Goal: Task Accomplishment & Management: Use online tool/utility

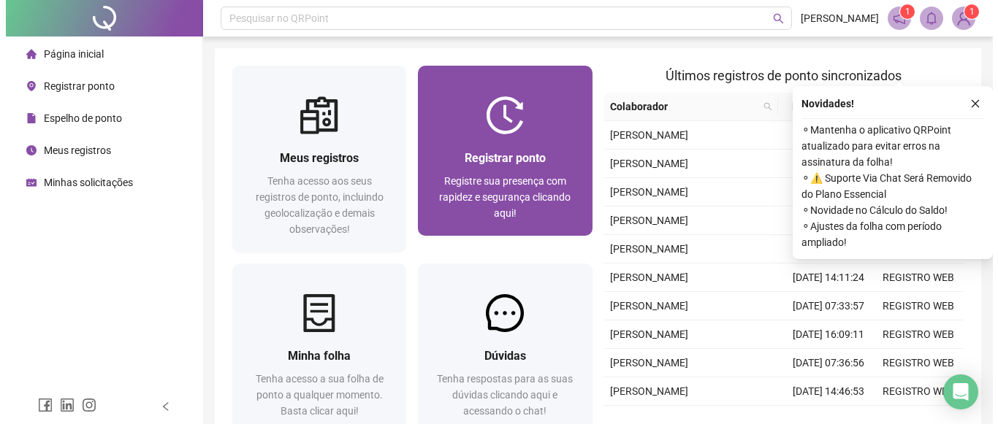
scroll to position [73, 0]
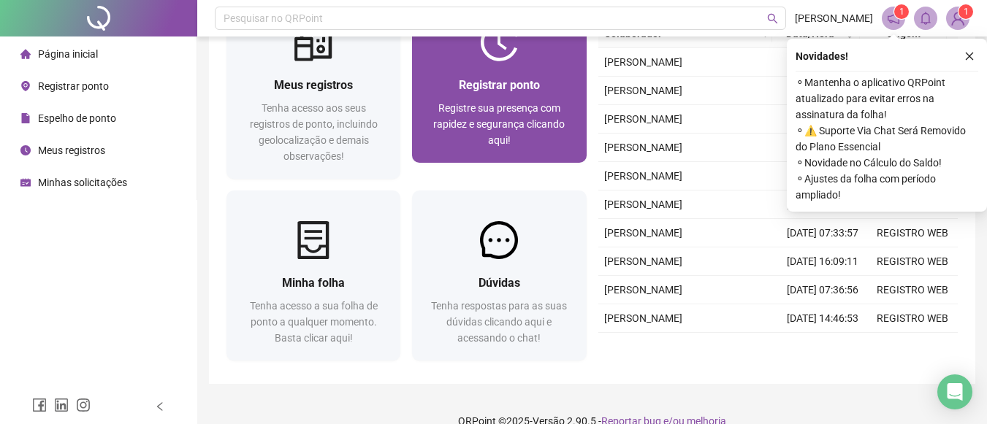
click at [514, 98] on div "Registrar ponto Registre sua presença com rapidez e segurança clicando aqui!" at bounding box center [499, 112] width 139 height 72
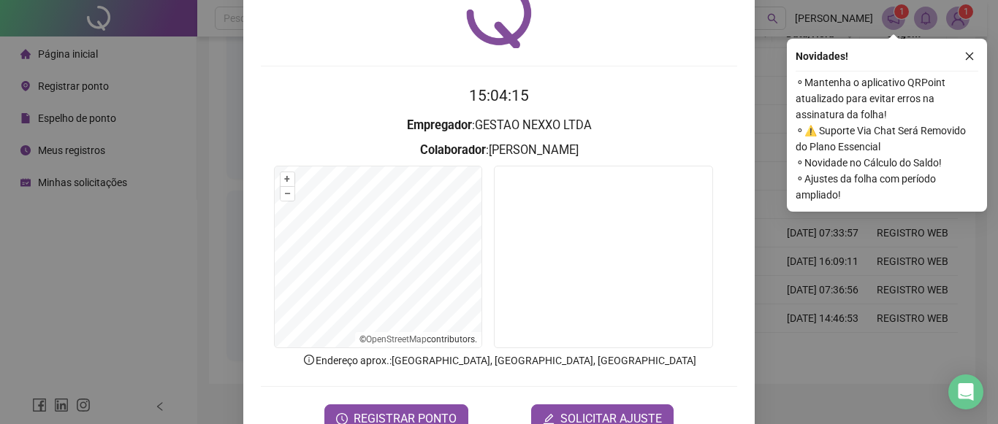
scroll to position [73, 0]
click at [408, 406] on button "REGISTRAR PONTO" at bounding box center [396, 418] width 144 height 29
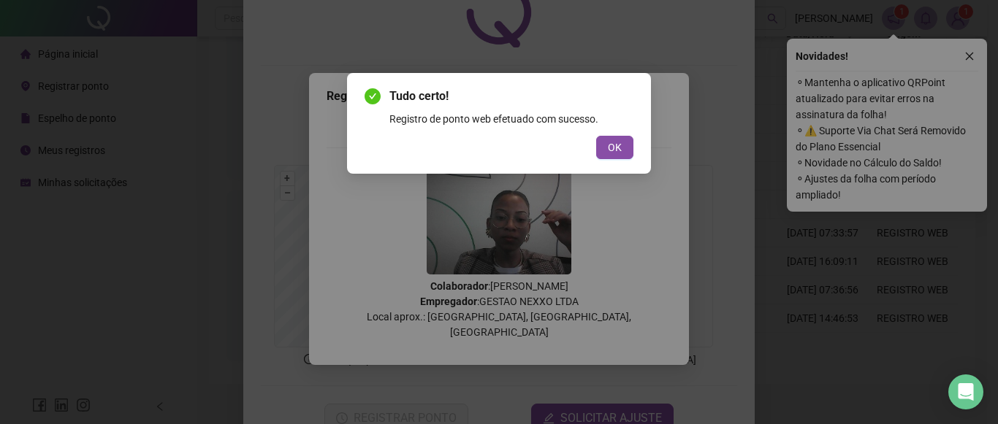
click at [642, 145] on div "Tudo certo! Registro de ponto web efetuado com sucesso. OK" at bounding box center [499, 123] width 304 height 101
click at [622, 142] on button "OK" at bounding box center [614, 147] width 37 height 23
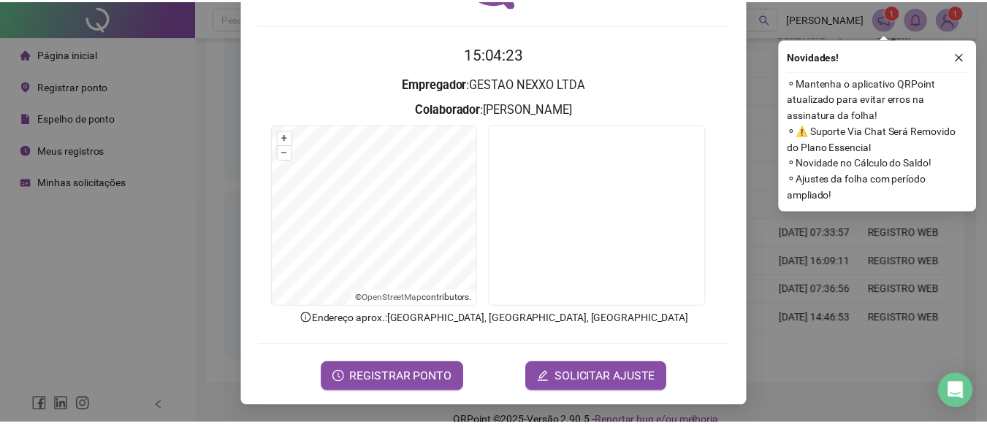
scroll to position [0, 0]
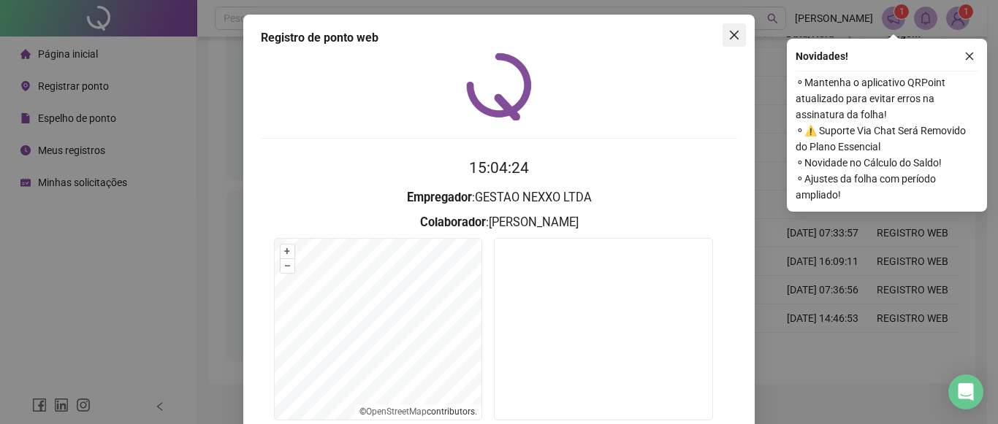
click at [734, 41] on button "Close" at bounding box center [733, 34] width 23 height 23
